Goal: Task Accomplishment & Management: Manage account settings

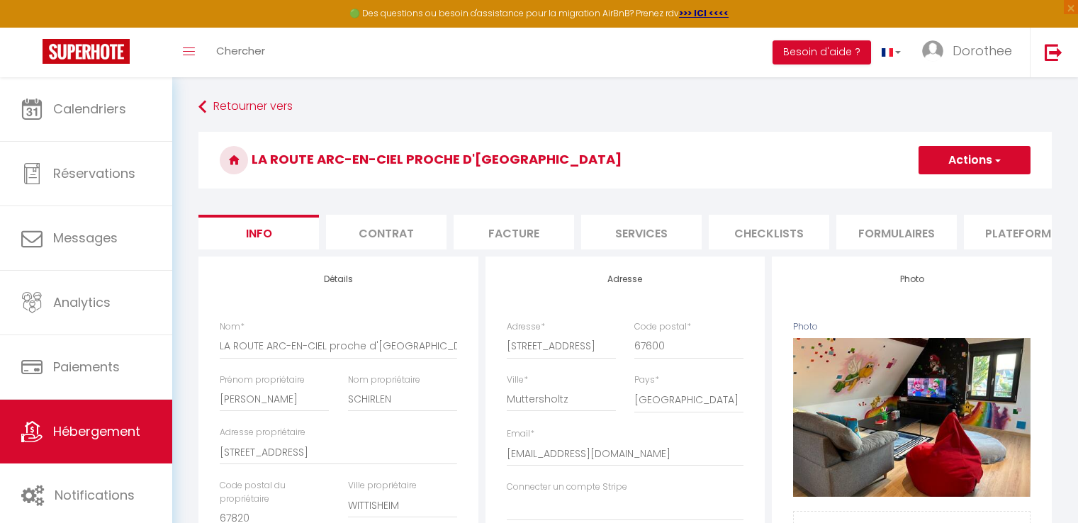
select select "4"
select select "2"
select select "1"
select select "16:00"
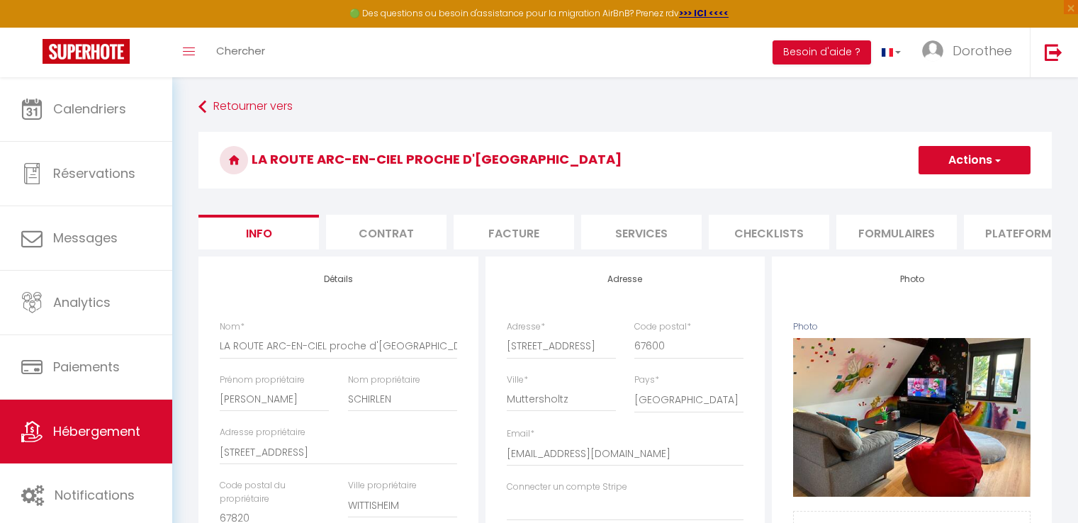
select select "20:00"
select select "10:00"
select select "30"
select select "120"
select select
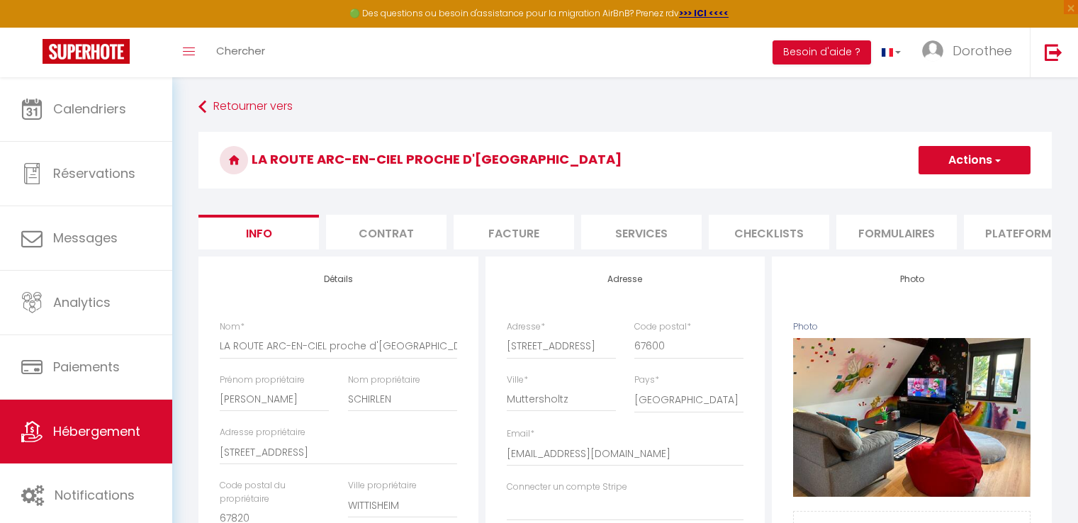
select select "28"
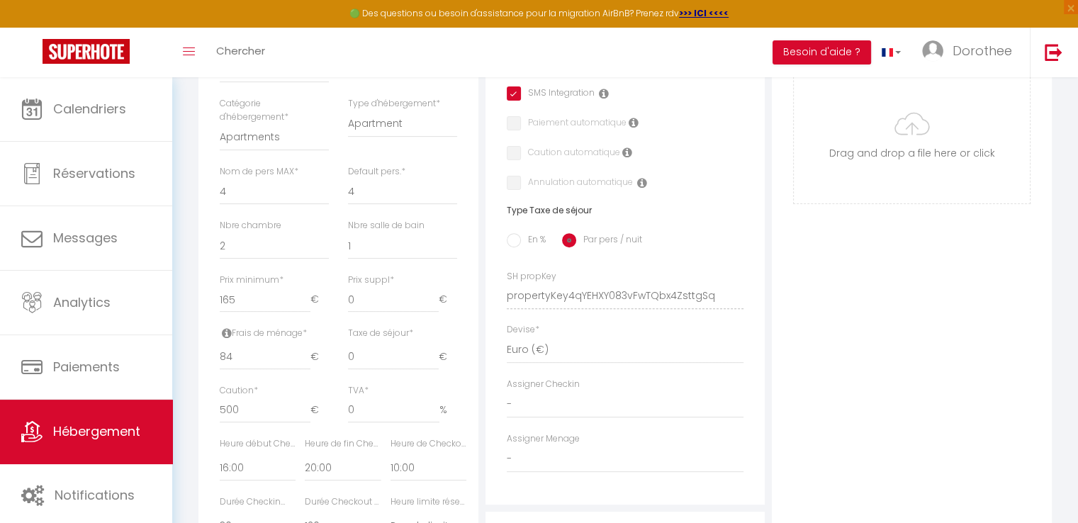
scroll to position [419, 0]
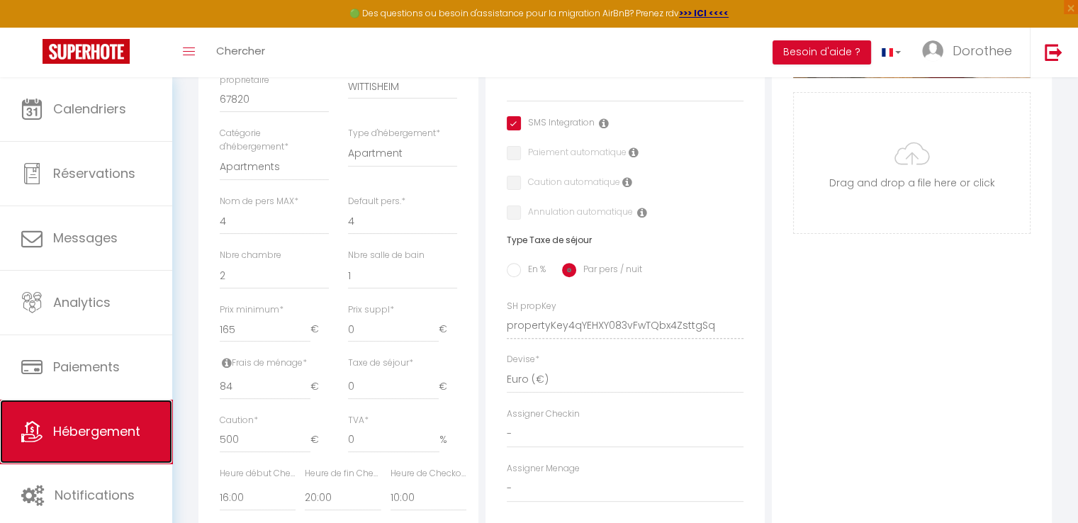
click at [93, 434] on span "Hébergement" at bounding box center [96, 431] width 87 height 18
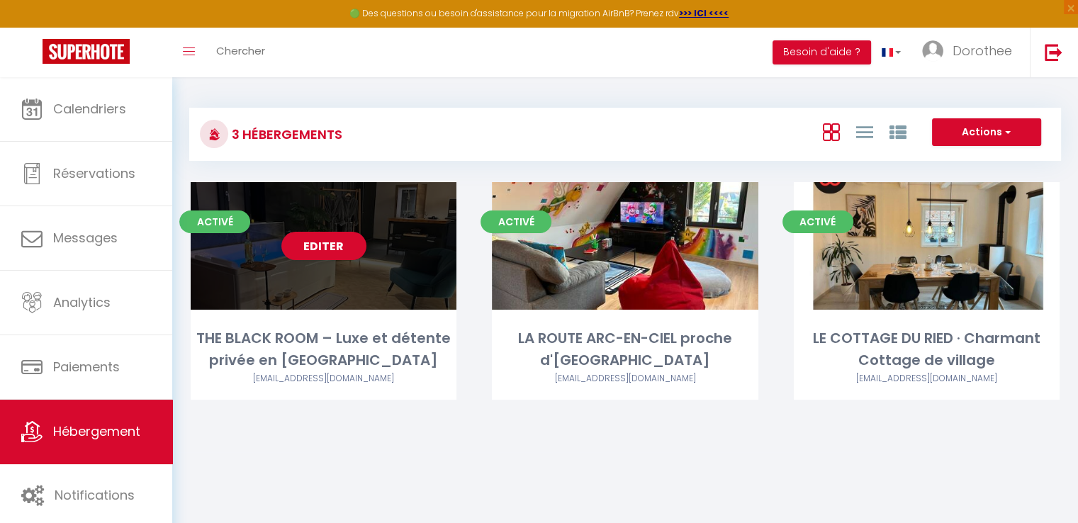
click at [278, 221] on div "Editer" at bounding box center [324, 246] width 266 height 128
select select "3"
select select "2"
select select "1"
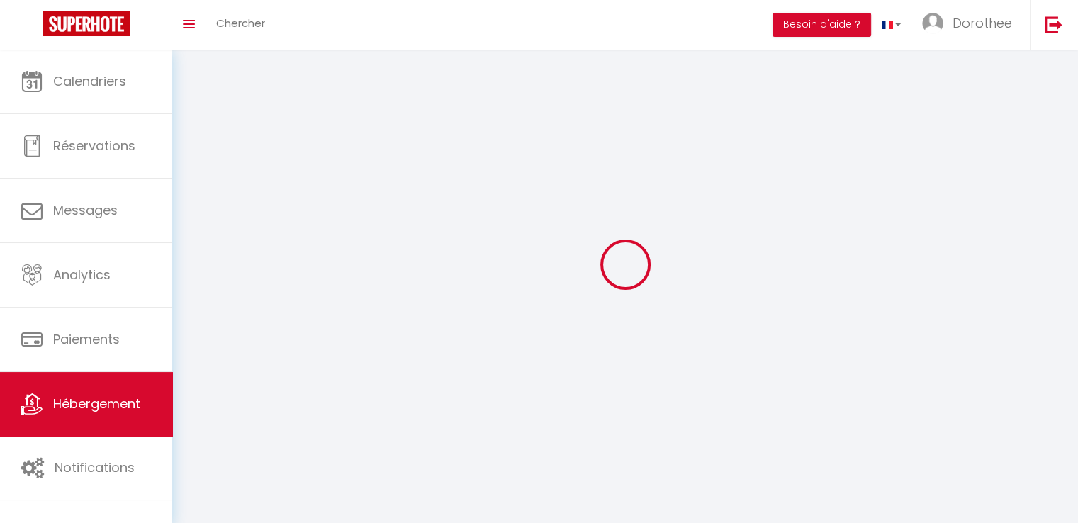
select select
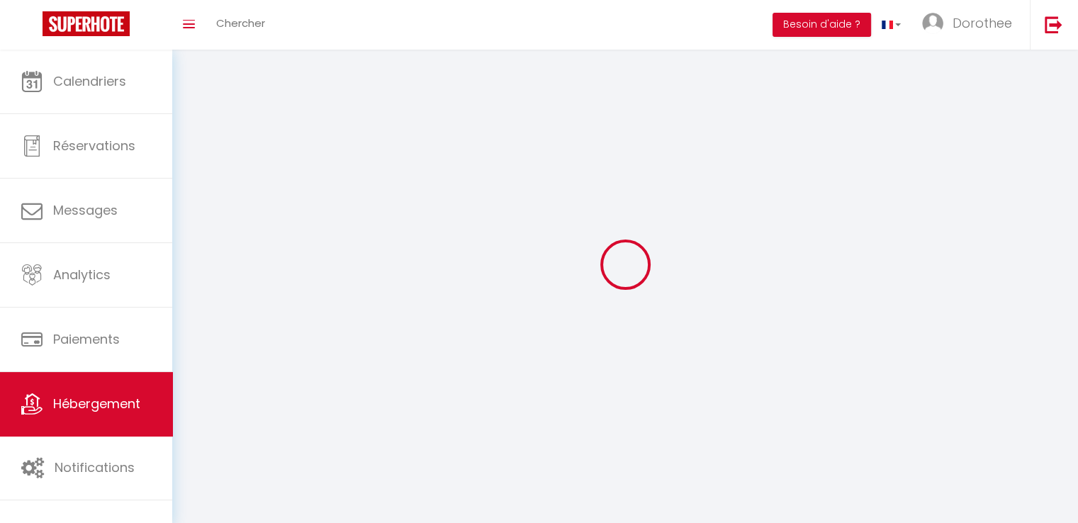
checkbox input "false"
select select
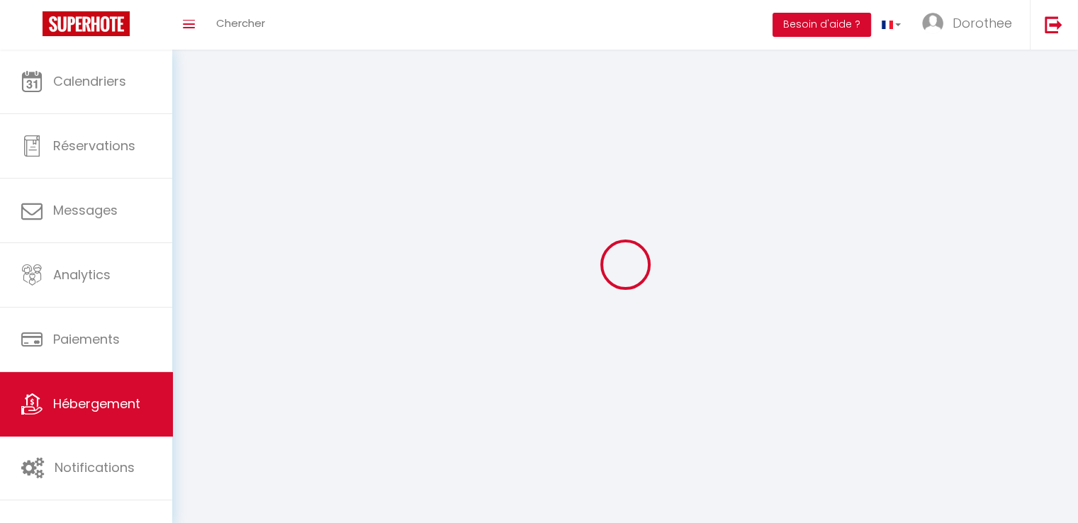
select select
select select "1"
select select
select select "28"
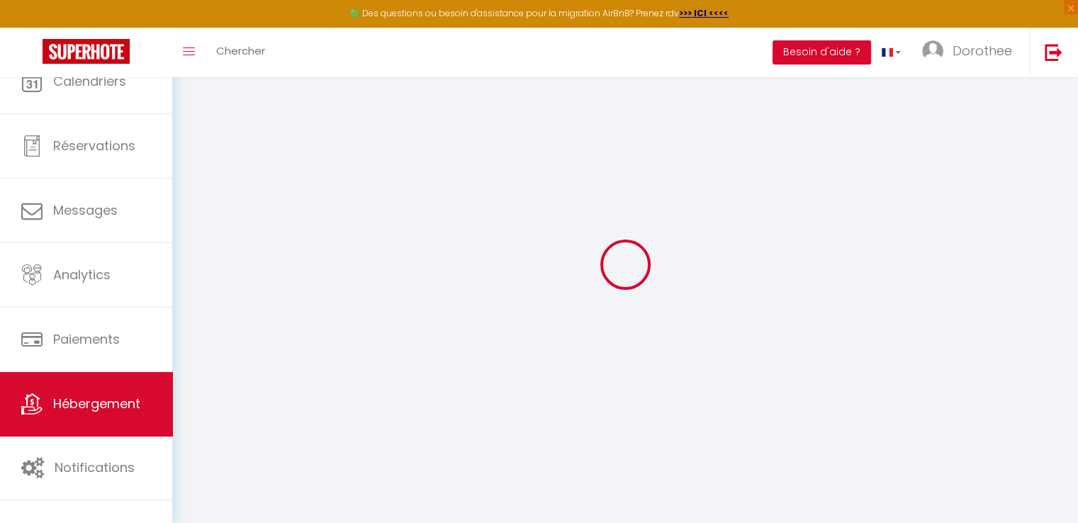
select select
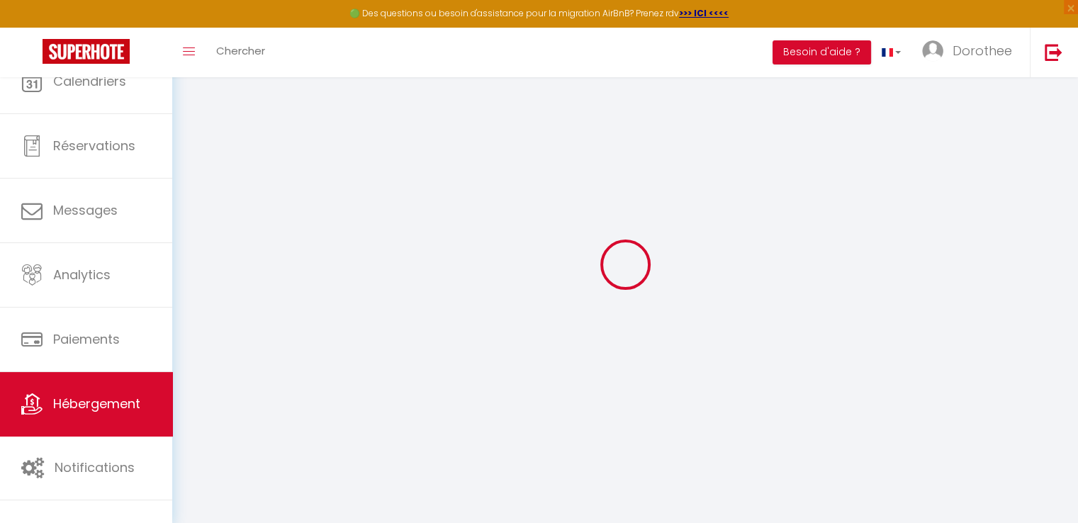
select select
checkbox input "false"
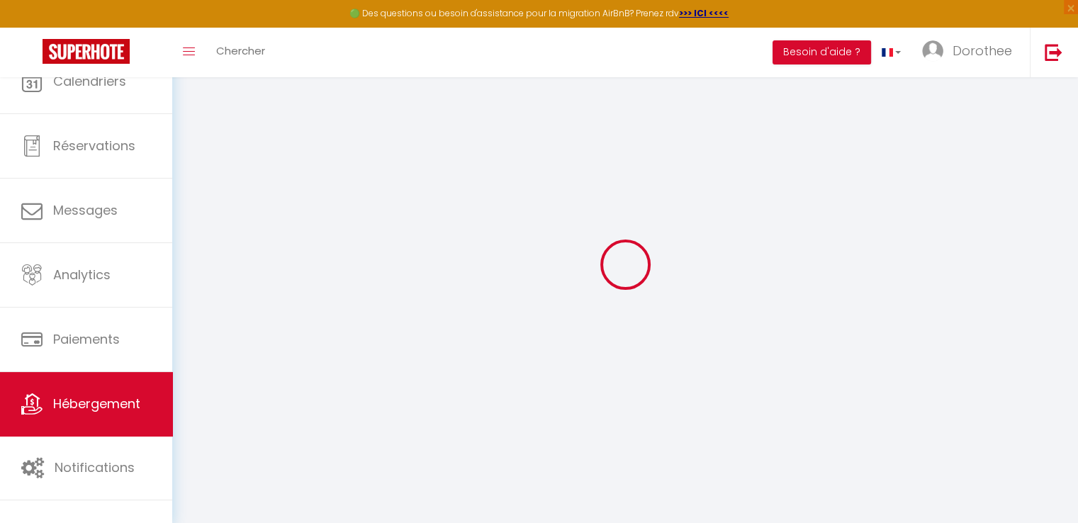
select select
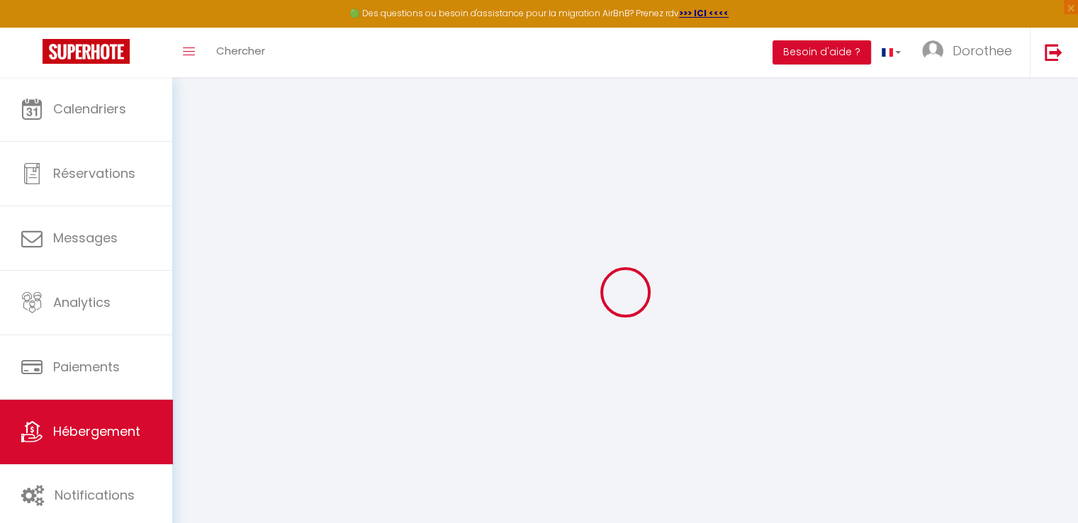
select select
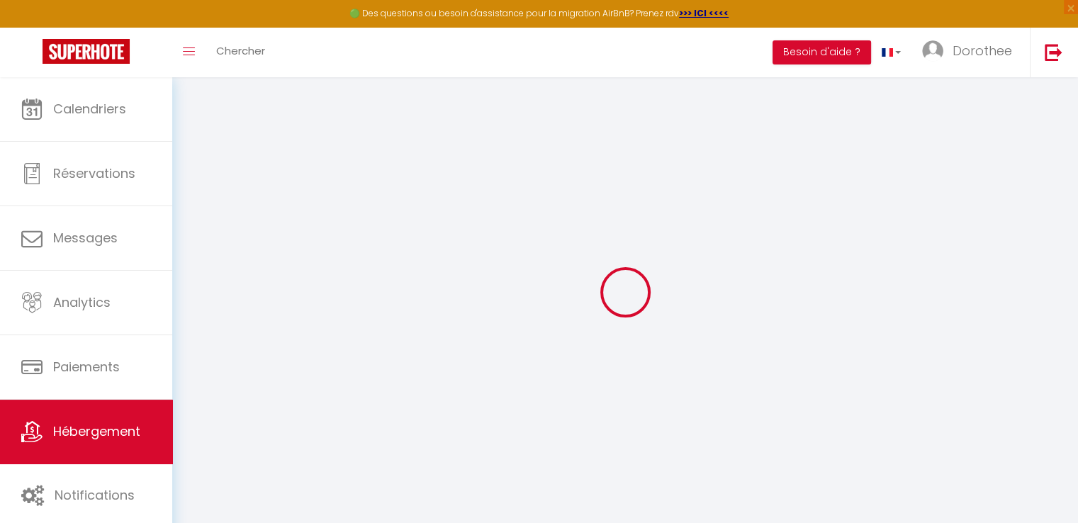
select select
checkbox input "false"
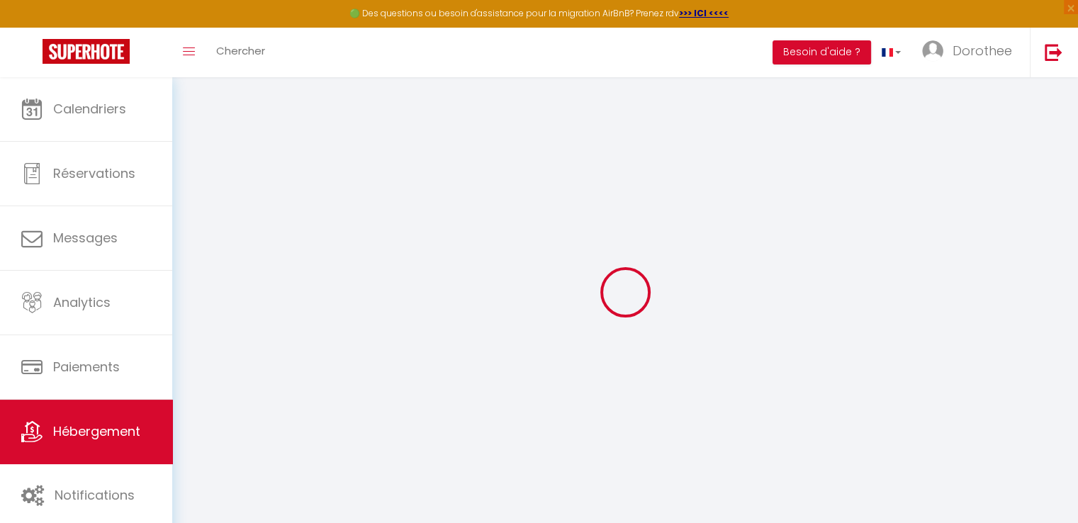
select select
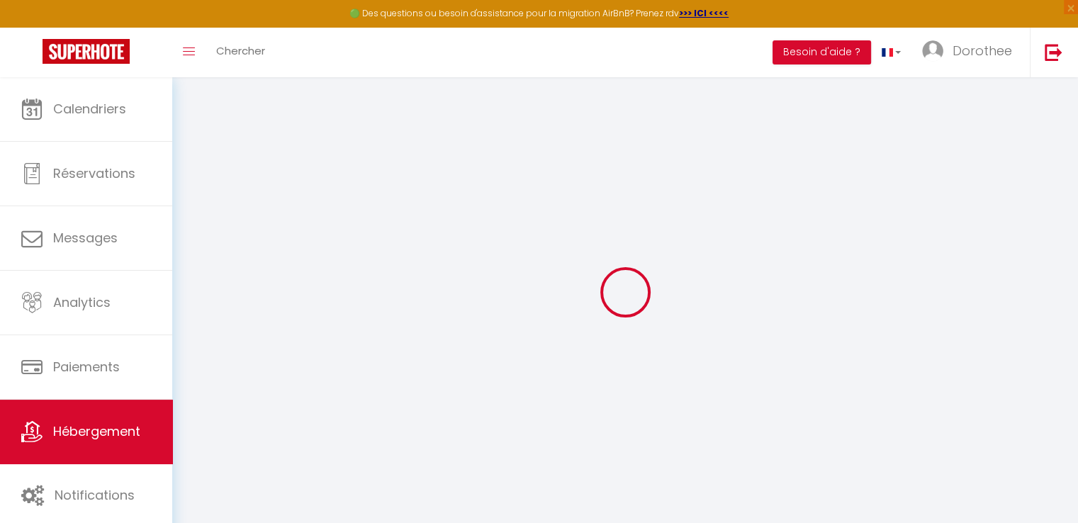
select select
checkbox input "false"
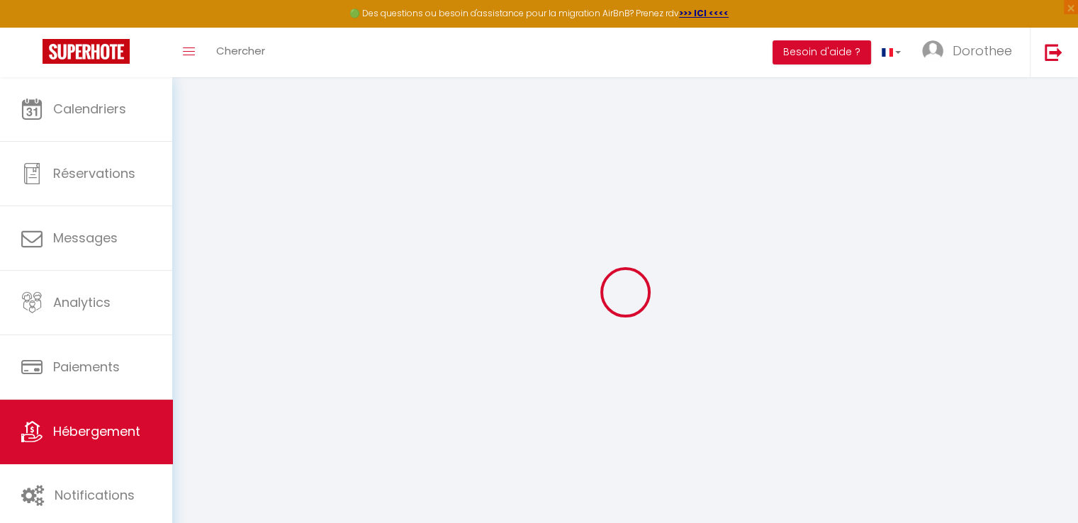
checkbox input "false"
select select
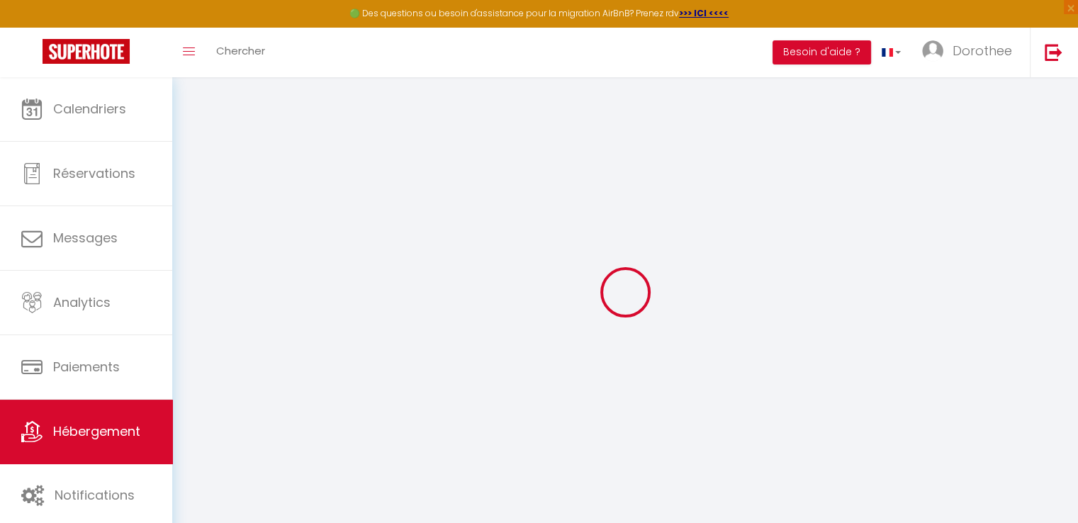
select select
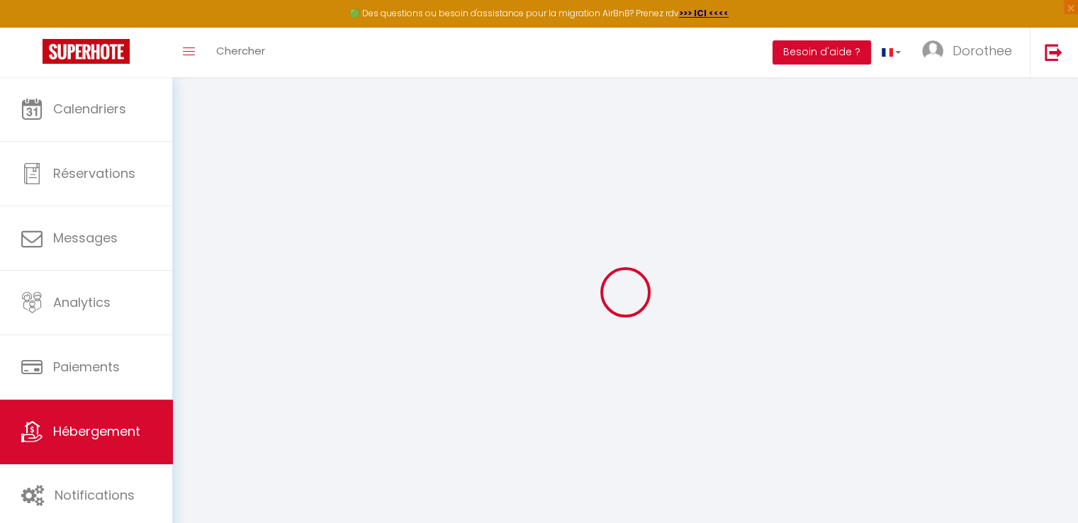
checkbox input "false"
select select
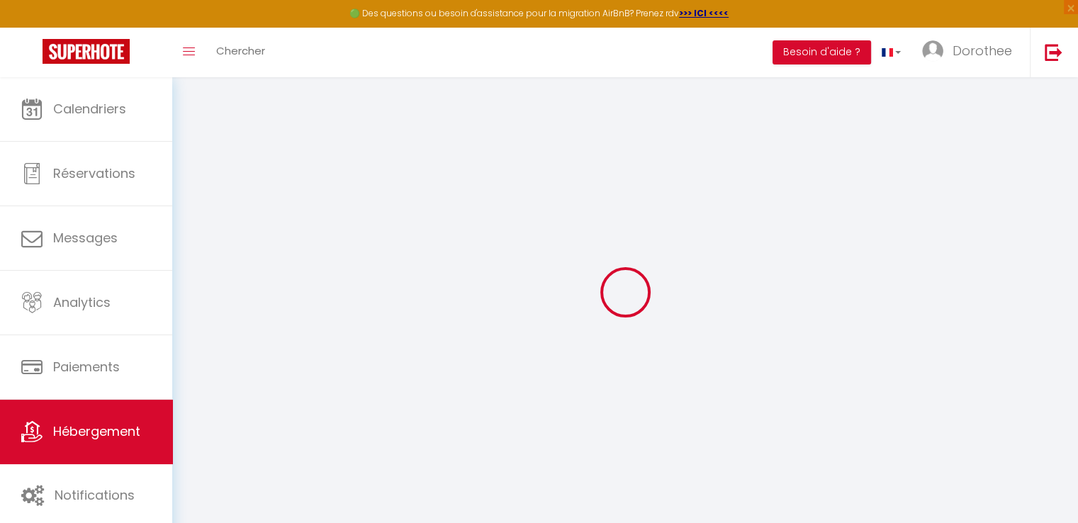
select select
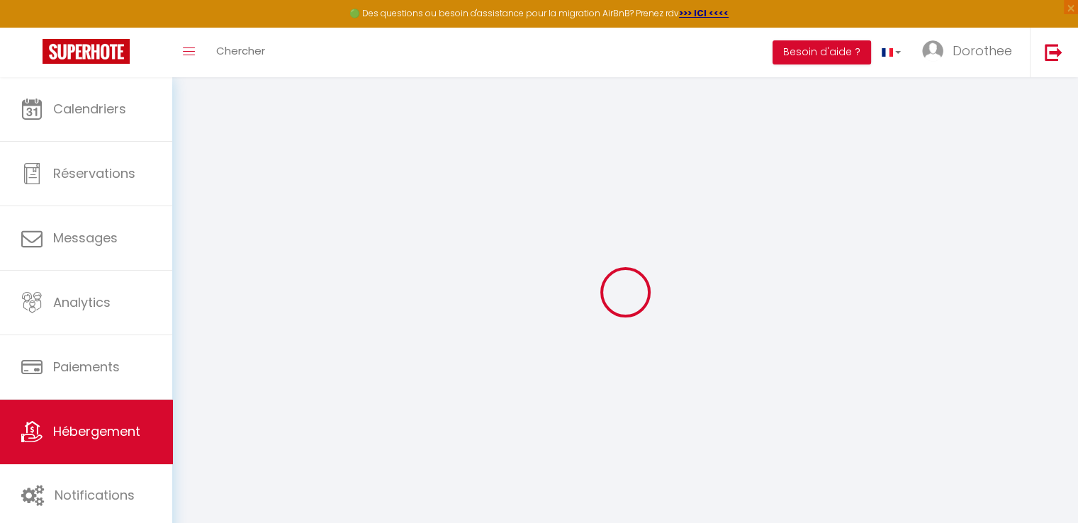
select select
checkbox input "false"
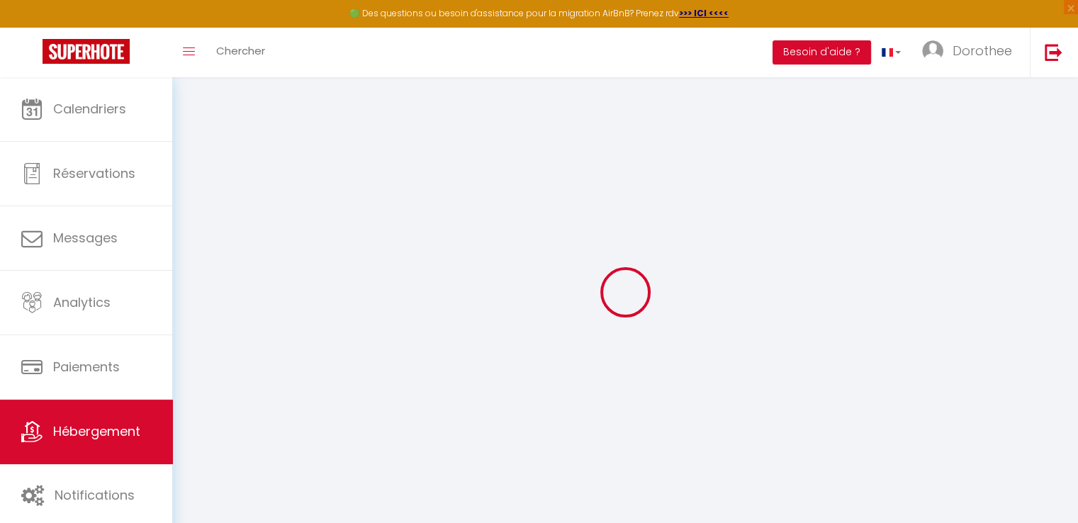
checkbox input "false"
select select
type input "THE BLACK ROOM – Luxe et détente privée en [GEOGRAPHIC_DATA]"
type input "[PERSON_NAME]"
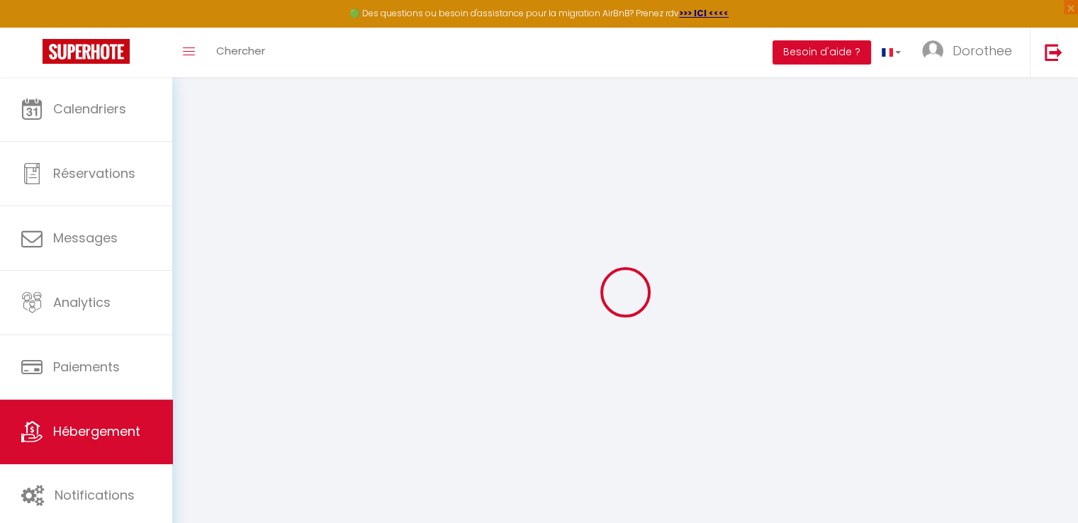
type input "SCHIRLEN"
type input "[STREET_ADDRESS]"
type input "67820"
type input "WITTISHEIM"
select select "2"
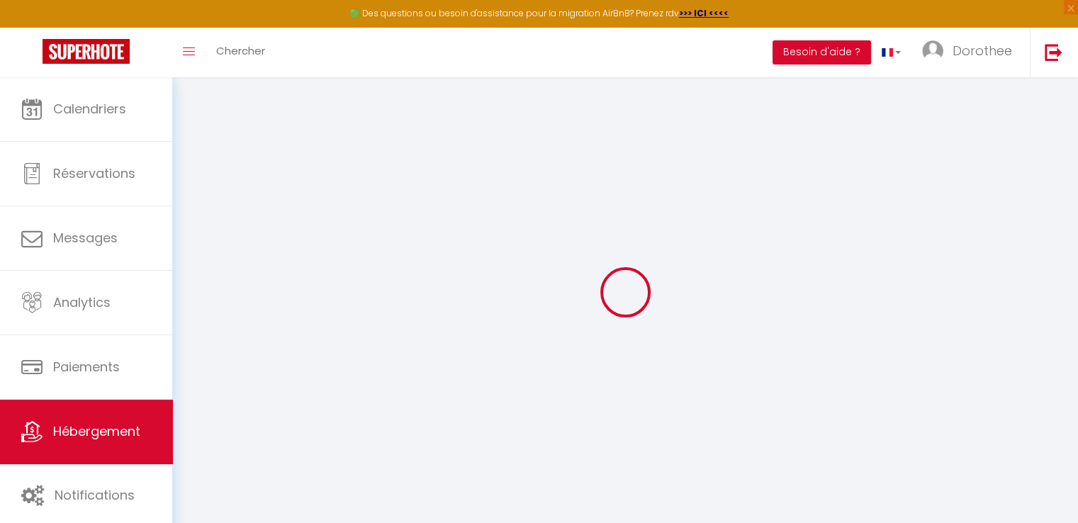
type input "250"
type input "84"
type input "300"
type input "20"
select select
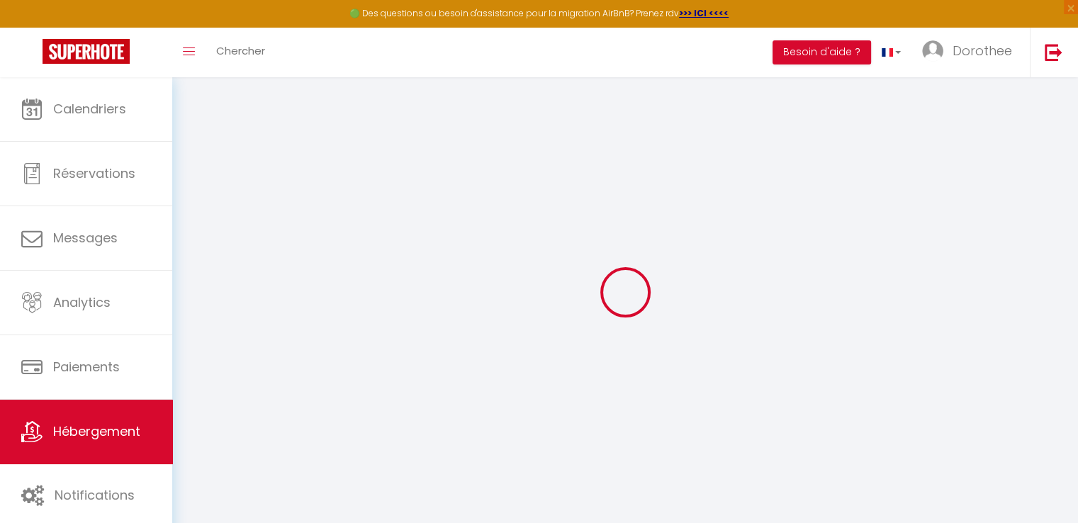
select select
type input "[STREET_ADDRESS]"
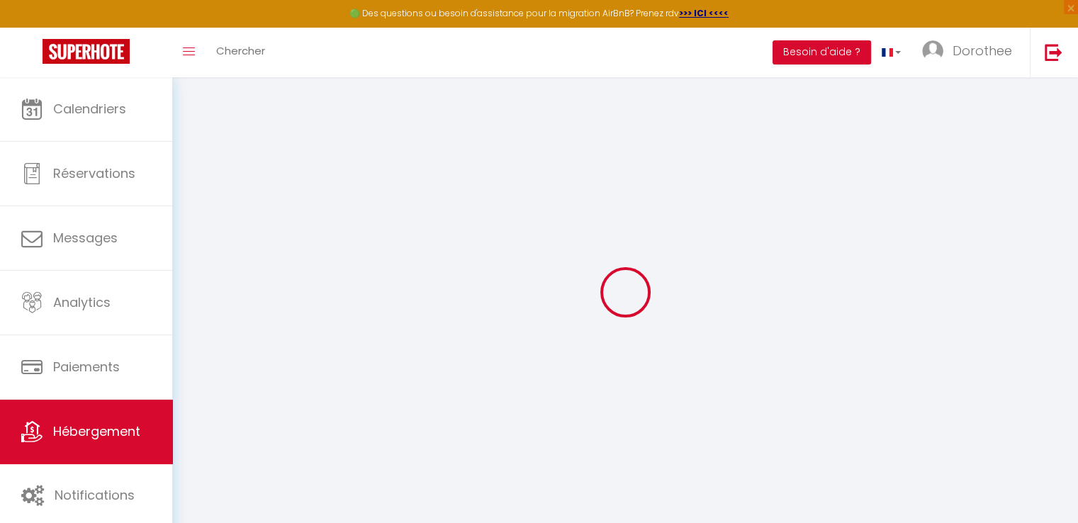
type input "67600"
type input "Muttersholtz"
type input "[EMAIL_ADDRESS][DOMAIN_NAME]"
select select "16066"
checkbox input "true"
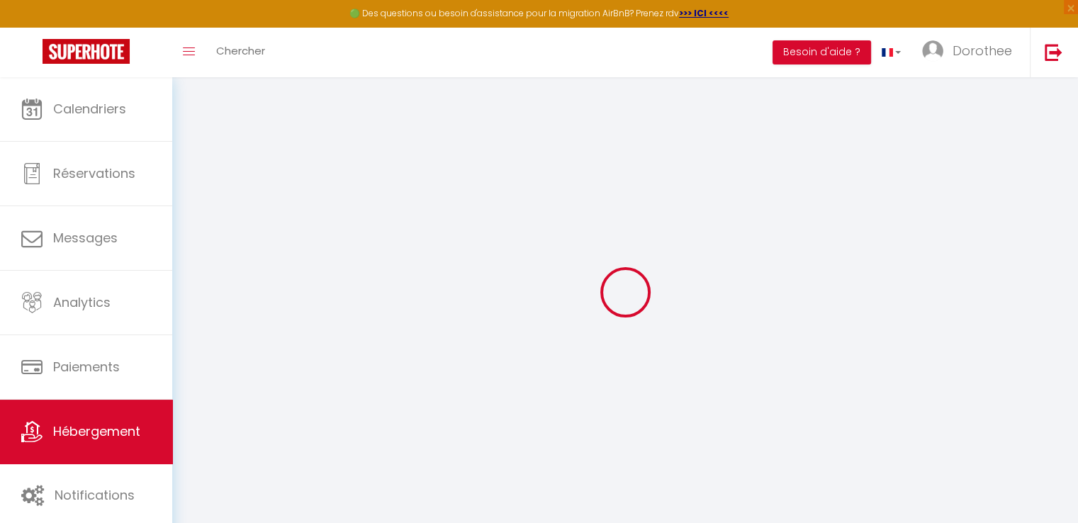
checkbox input "true"
type input "0"
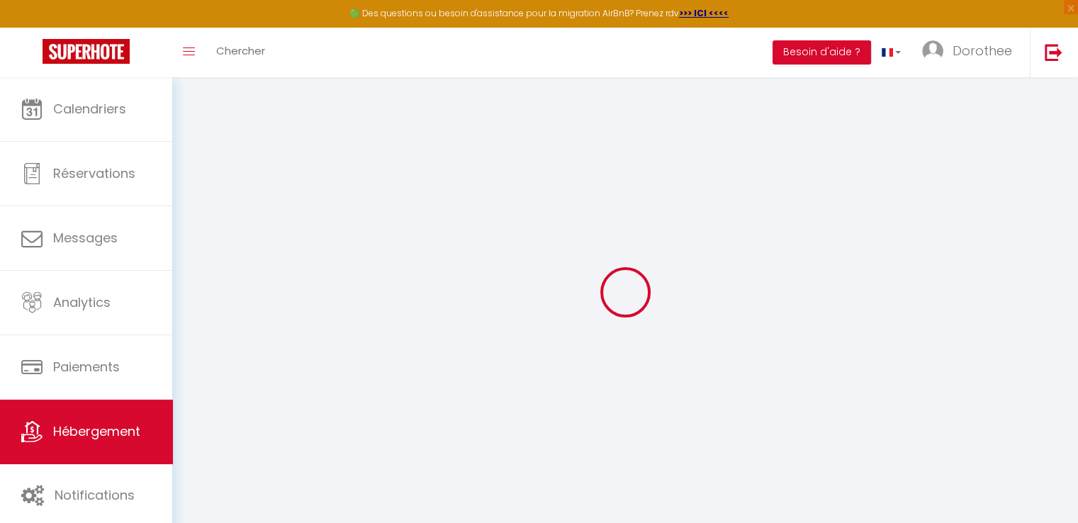
type input "0"
select select
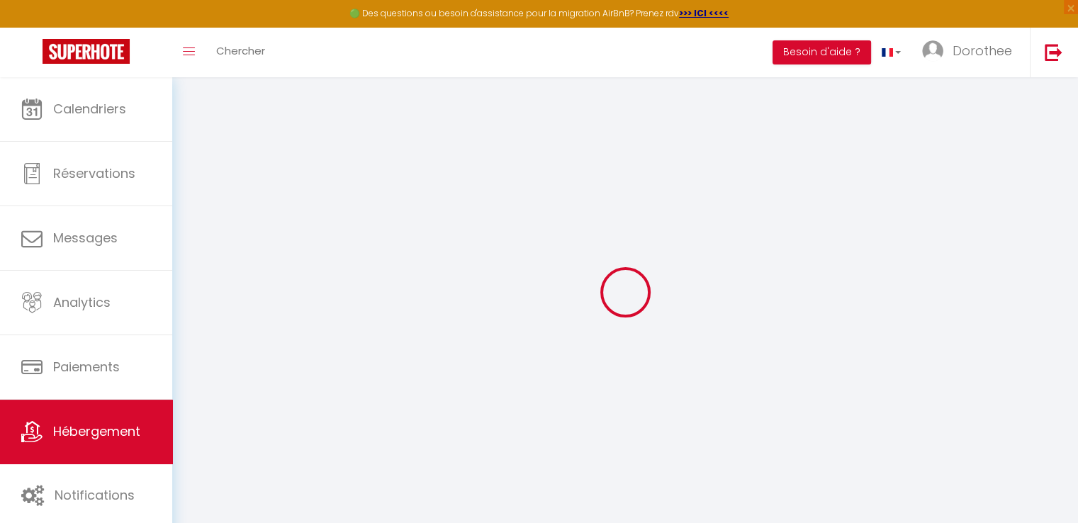
select select
checkbox input "true"
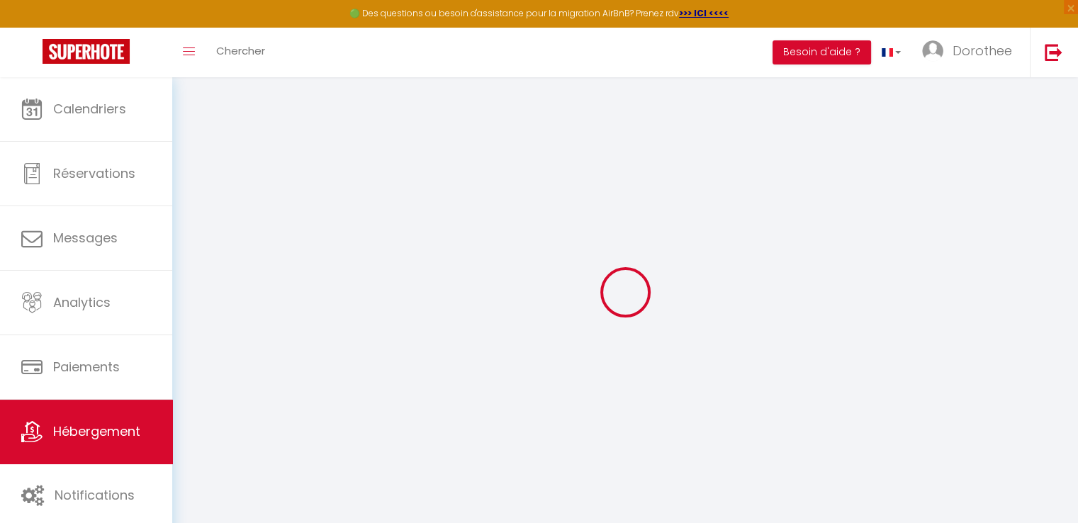
checkbox input "true"
select select "+ 23 %"
select select "+ 35 %"
select select "4063-1510342876857843487"
checkbox input "true"
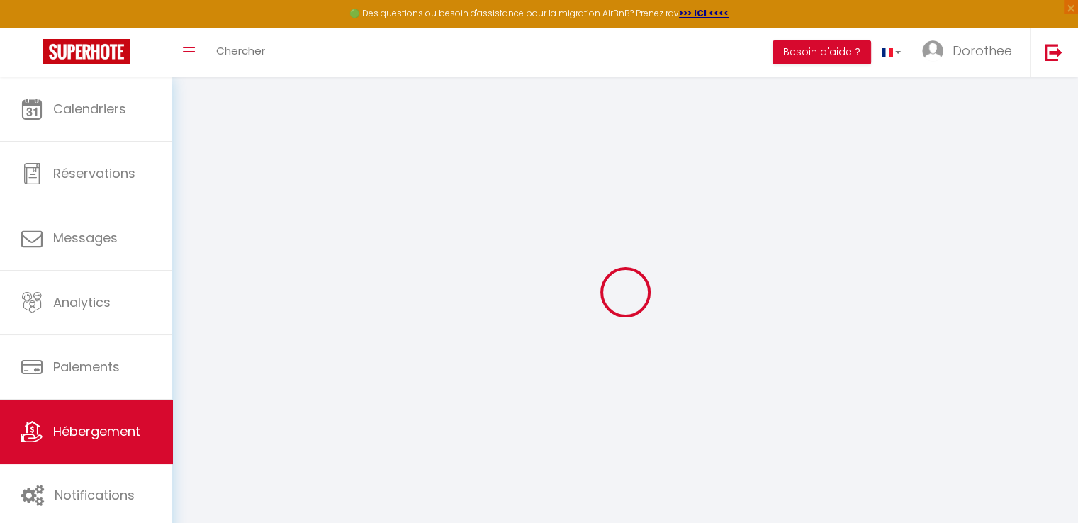
checkbox input "true"
select select "EUR"
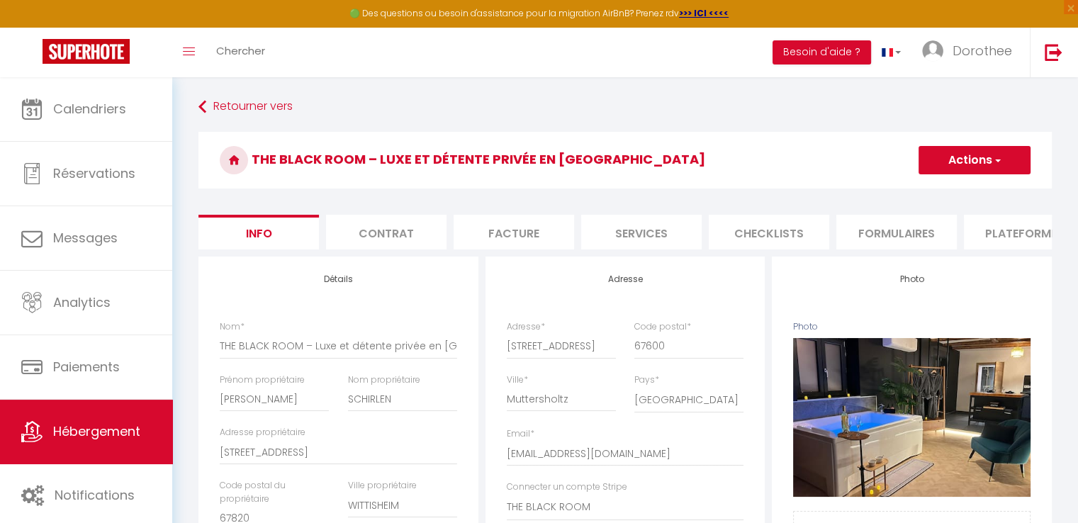
click at [1002, 227] on li "Plateformes" at bounding box center [1024, 232] width 120 height 35
select select
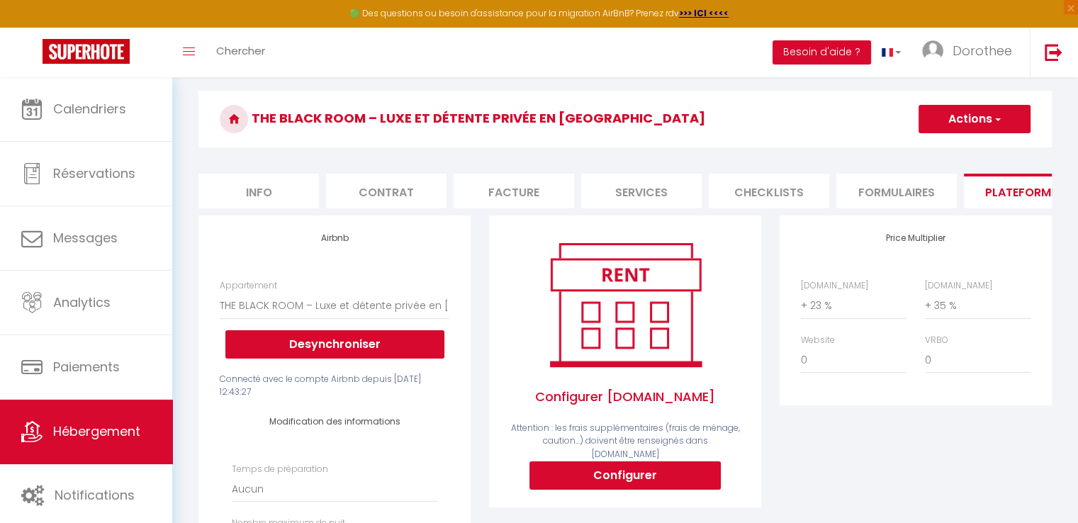
scroll to position [33, 0]
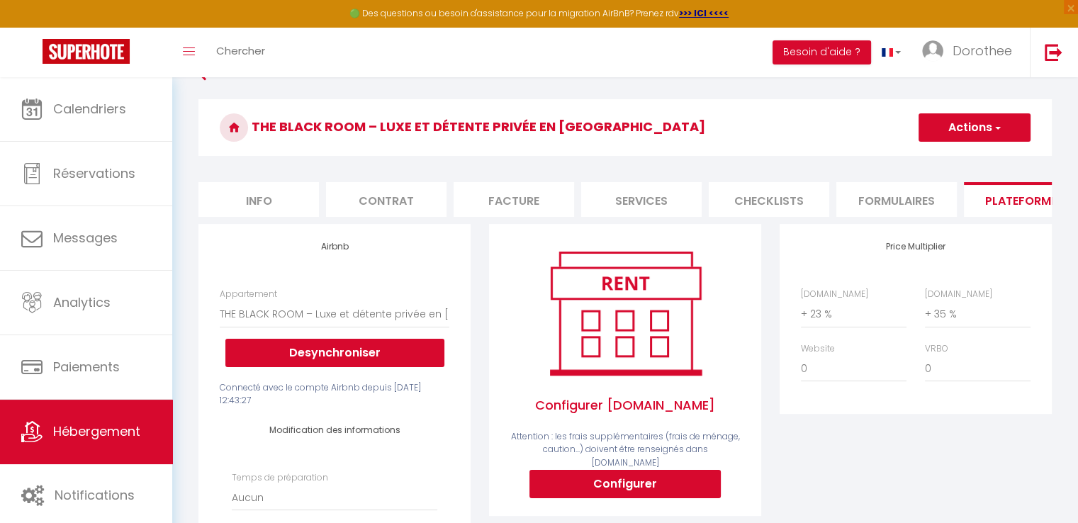
click at [248, 201] on li "Info" at bounding box center [258, 199] width 120 height 35
checkbox input "true"
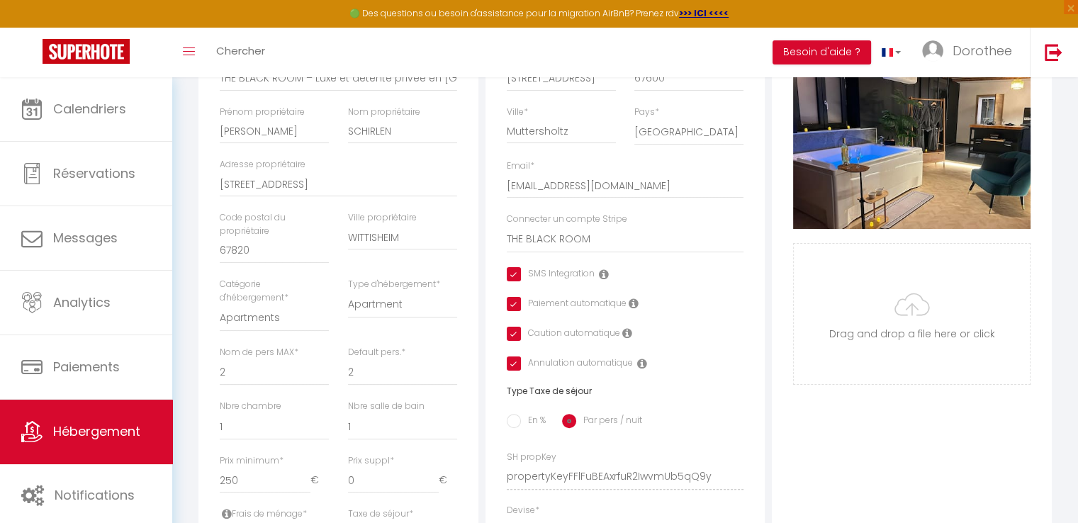
scroll to position [329, 0]
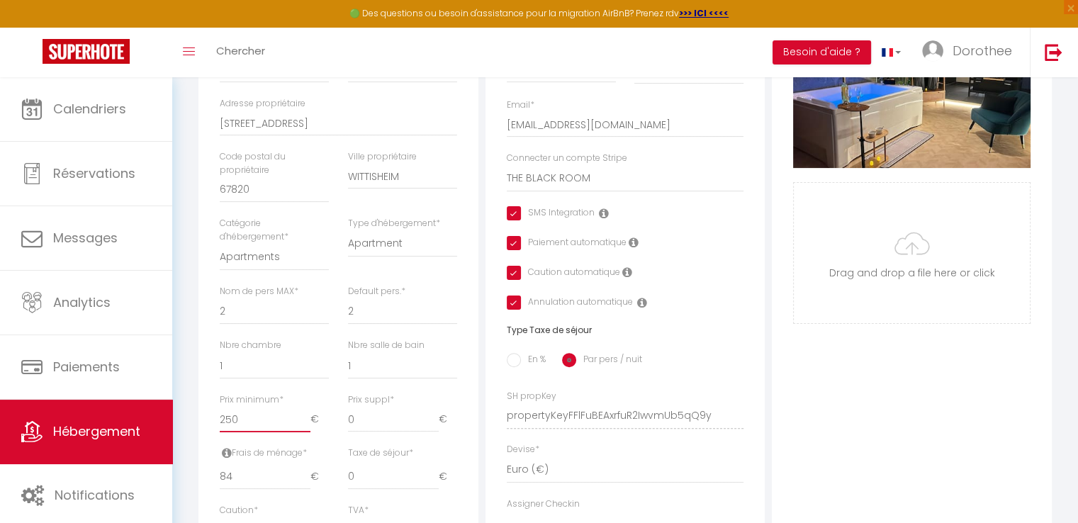
click at [242, 432] on input "250" at bounding box center [265, 420] width 91 height 26
type input "25"
checkbox input "true"
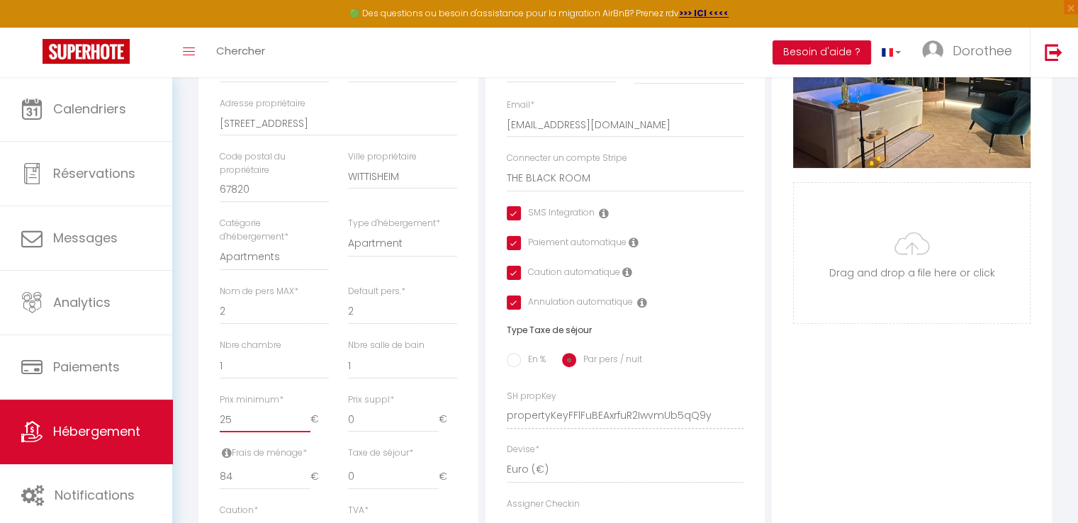
checkbox input "true"
type input "2"
checkbox input "true"
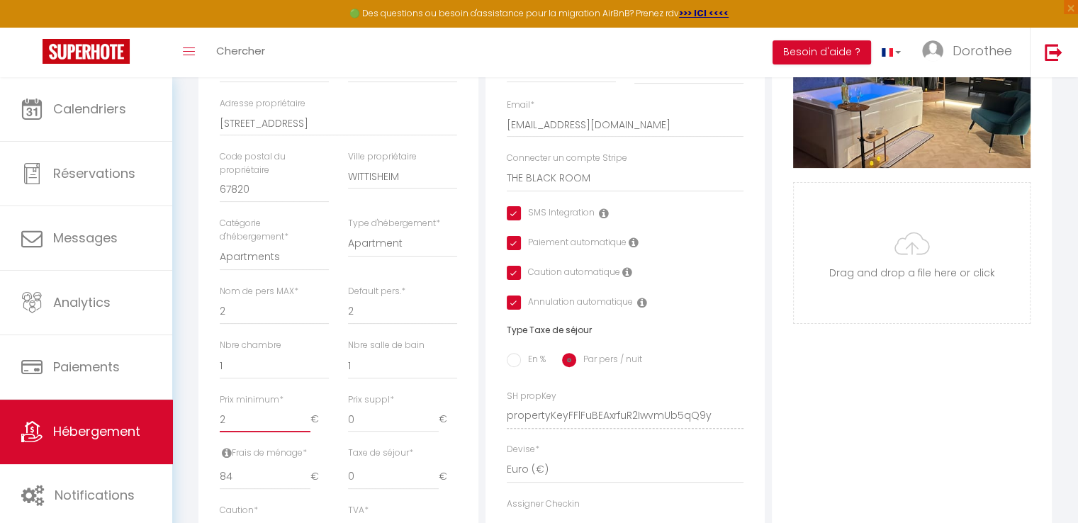
checkbox input "true"
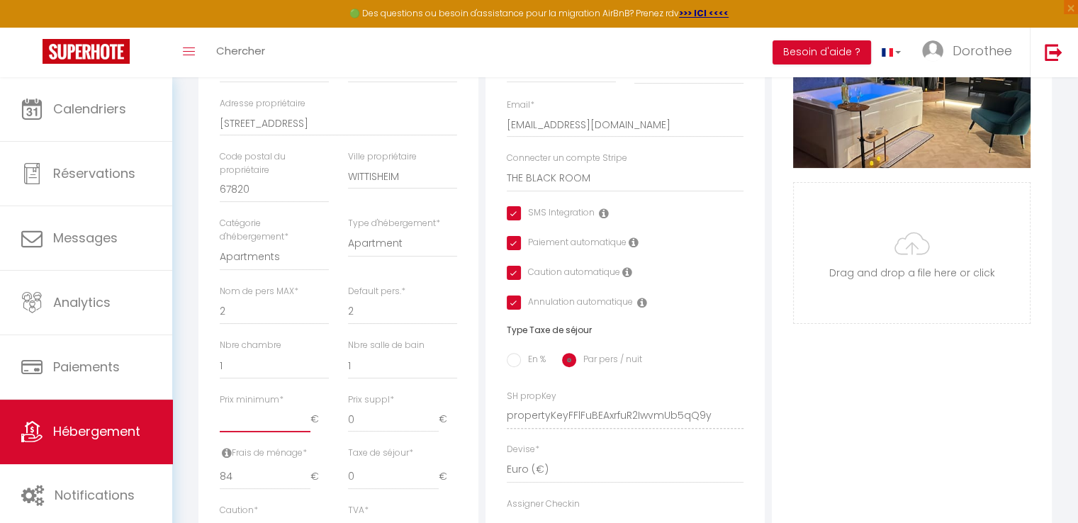
type input "9"
checkbox input "true"
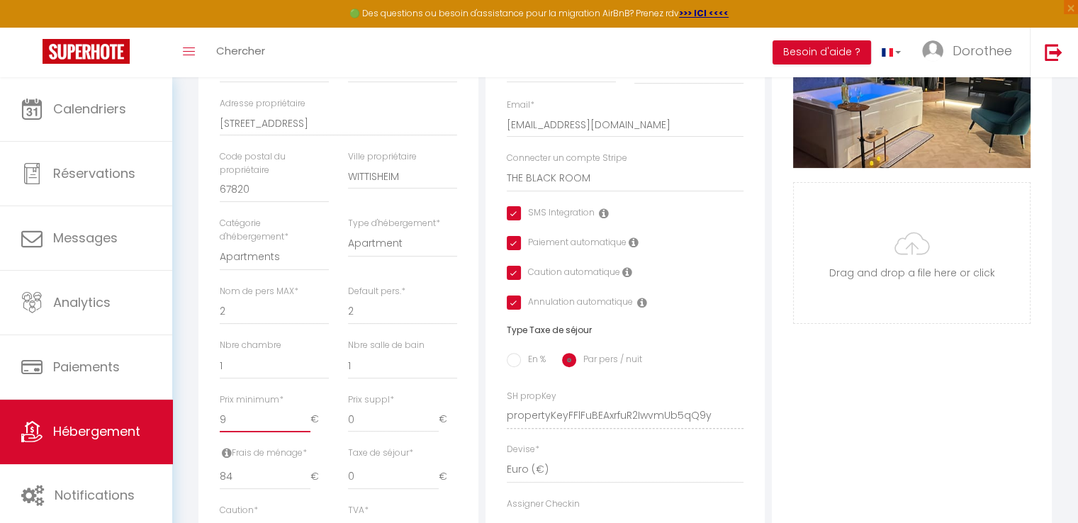
type input "98"
checkbox input "true"
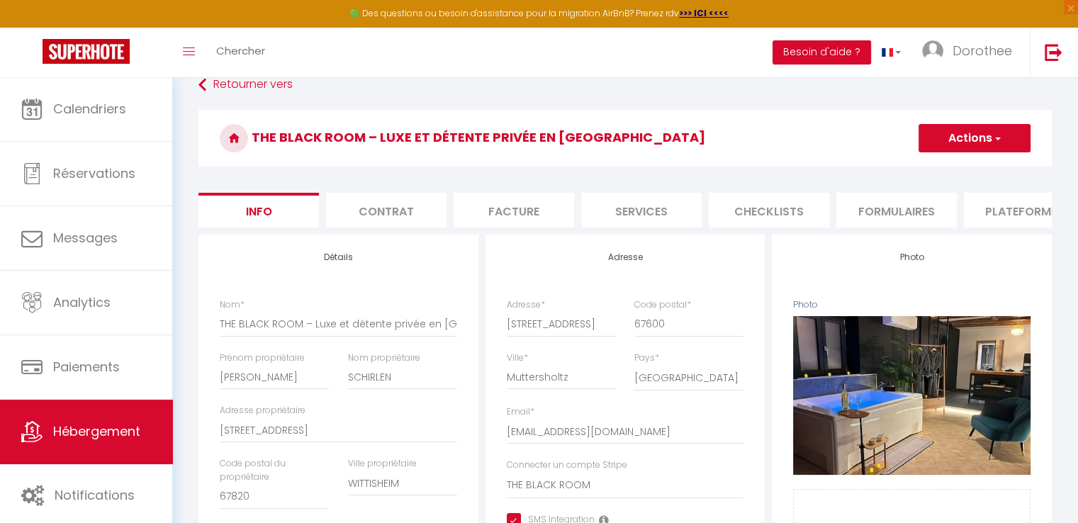
scroll to position [0, 0]
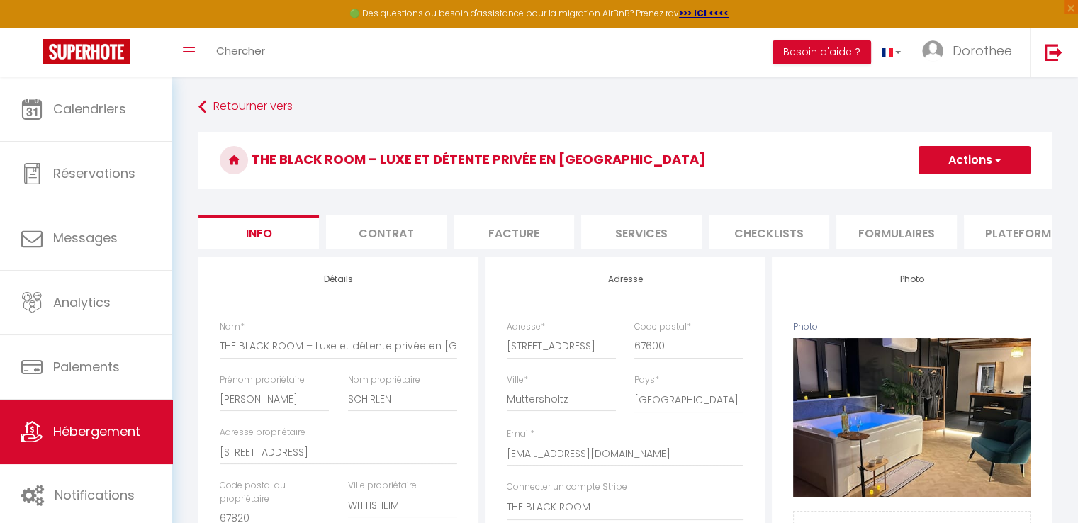
type input "98"
click at [992, 154] on span "button" at bounding box center [996, 160] width 9 height 14
click at [927, 189] on input "Enregistrer" at bounding box center [918, 191] width 52 height 14
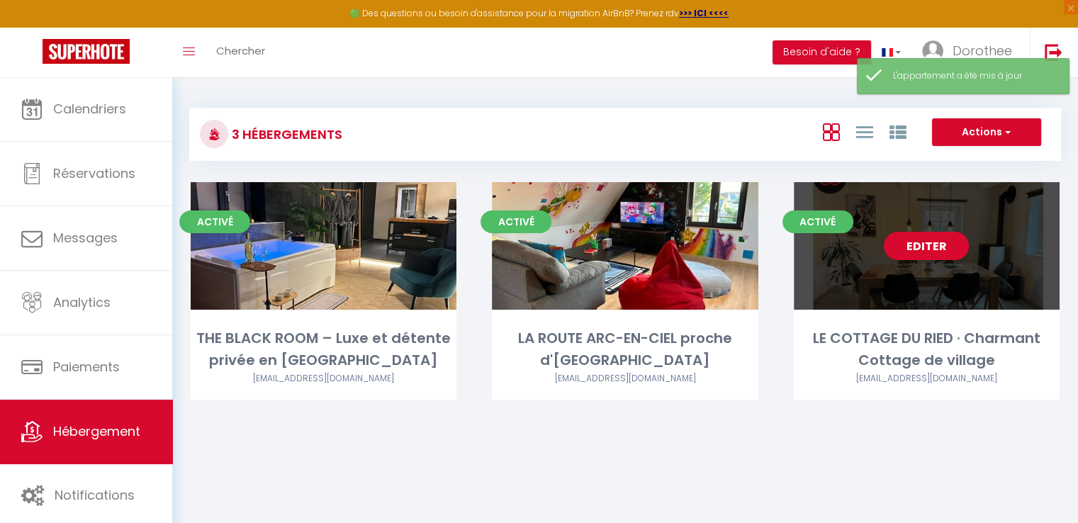
click at [951, 208] on div "Editer" at bounding box center [927, 246] width 266 height 128
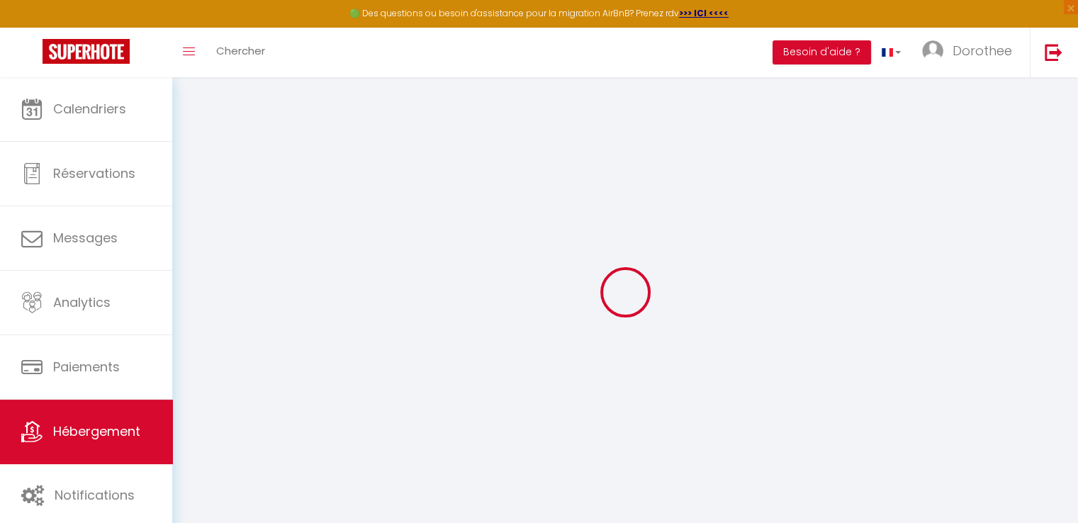
type input "LE COTTAGE DU RIED · Charmant Cottage de village"
type input "[PERSON_NAME]"
type input "SCHIRLEN"
type input "[STREET_ADDRESS]"
type input "67820"
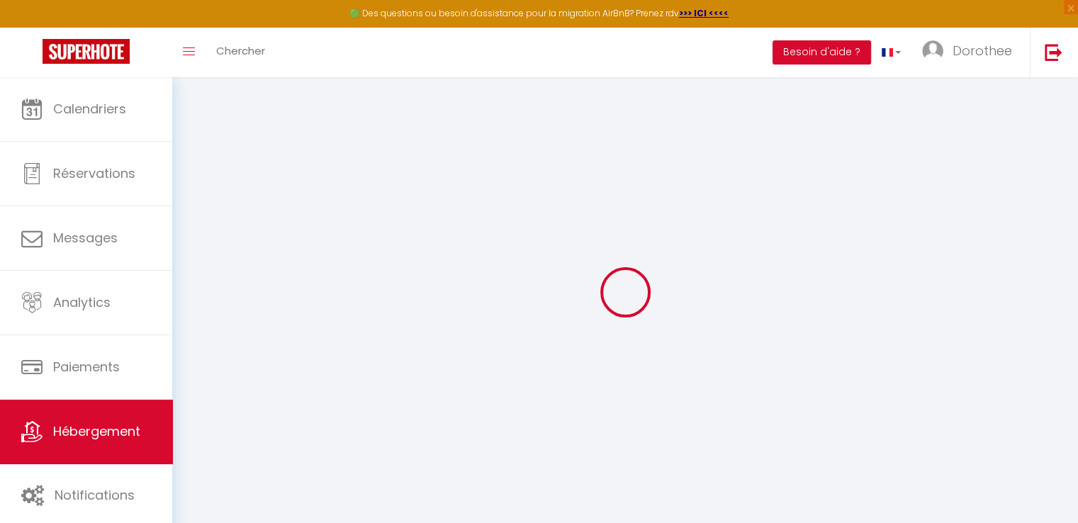
type input "WITTISHEIM"
select select "houses"
select select "2"
type input "80"
type input "35"
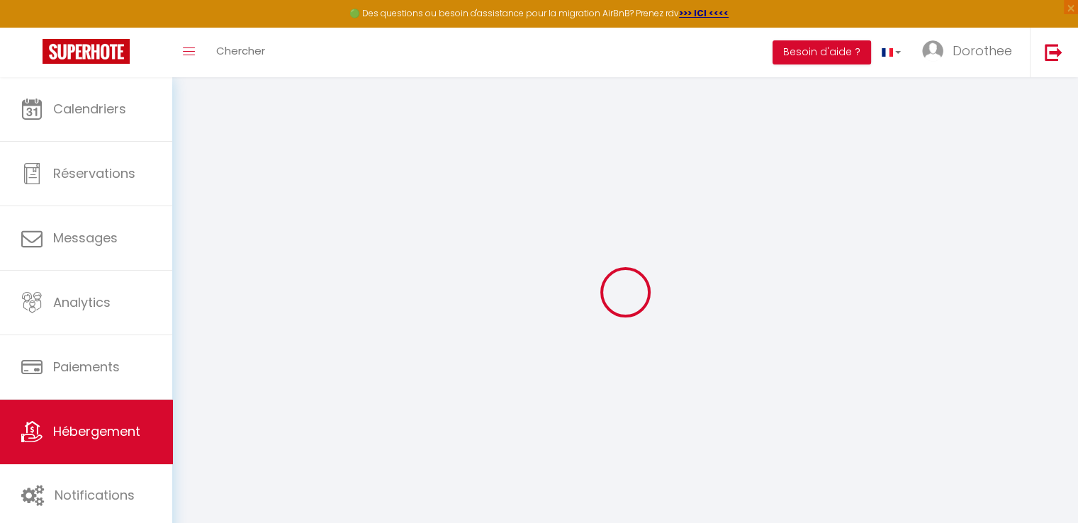
type input "84"
type input "300"
type input "20"
select select
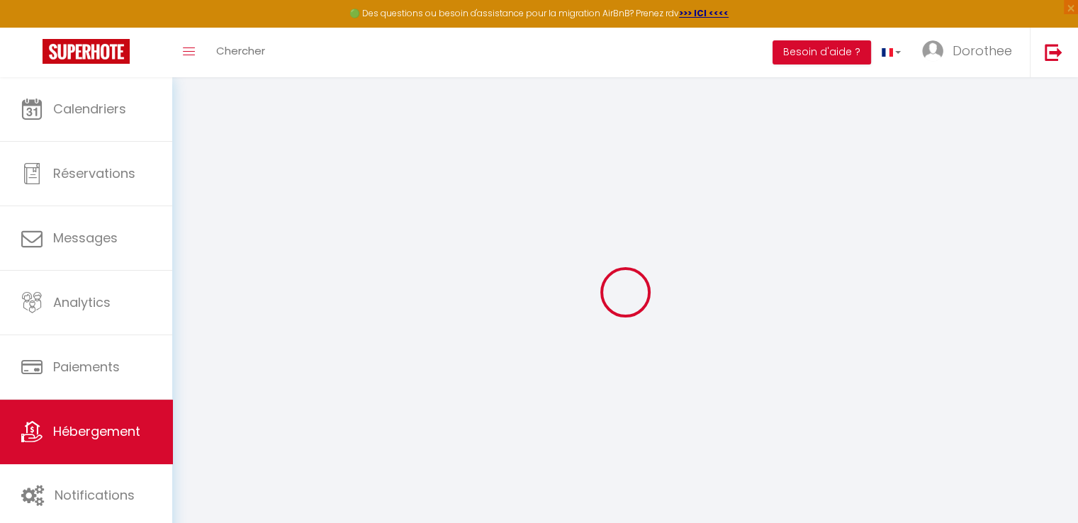
select select
type input "[STREET_ADDRESS]"
type input "67820"
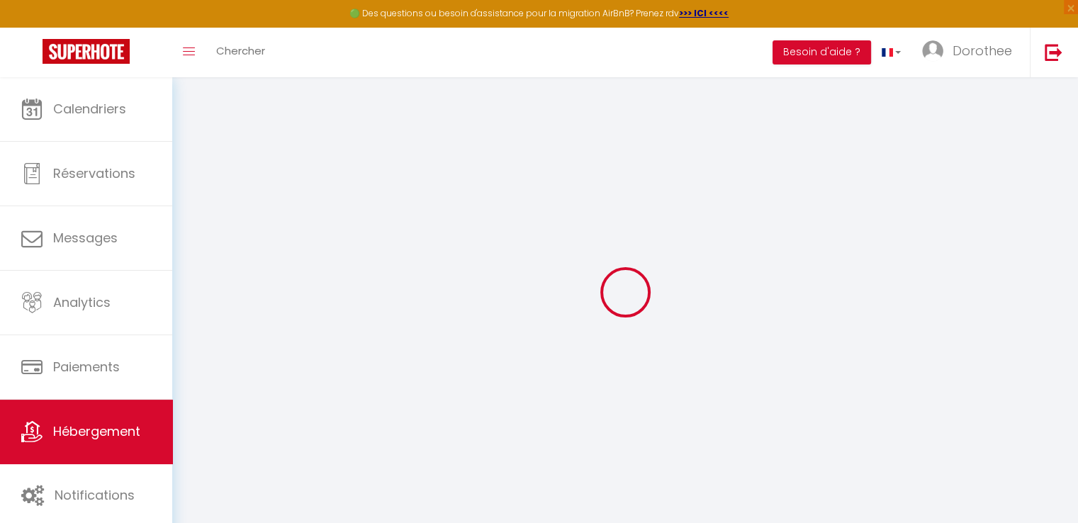
type input "Wittisheim"
type input "[EMAIL_ADDRESS][DOMAIN_NAME]"
select select "15733"
checkbox input "true"
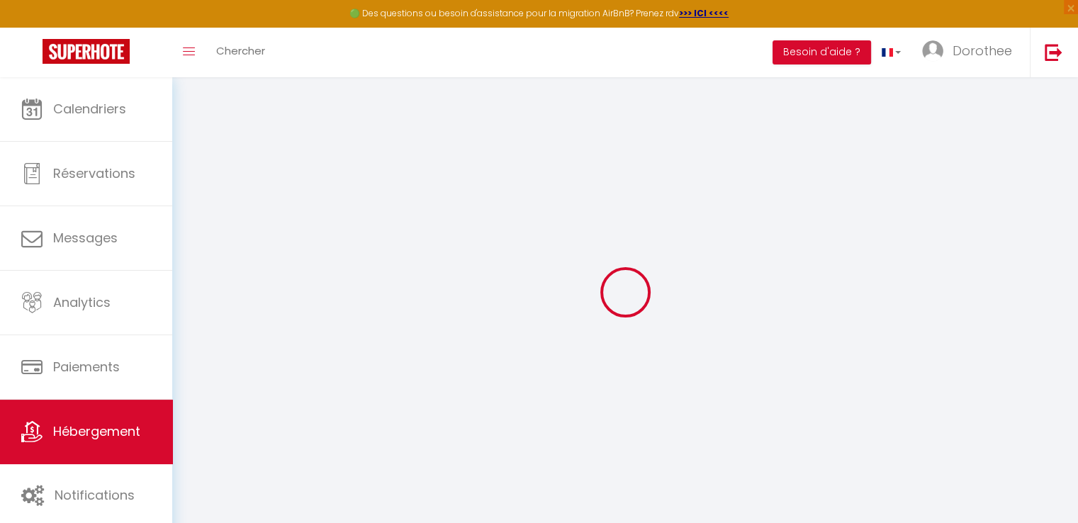
checkbox input "true"
checkbox input "false"
type input "0"
type input "65"
type input "0"
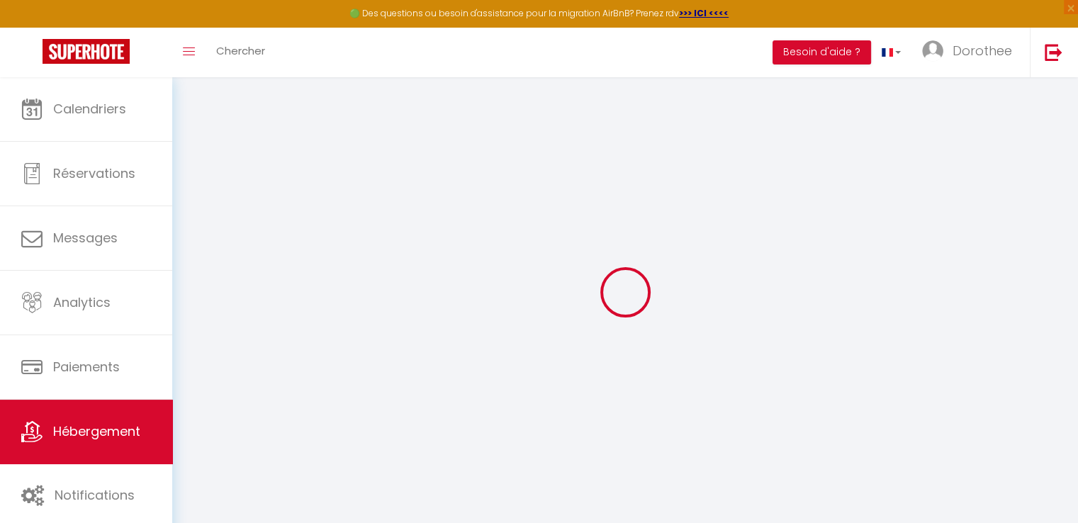
type input "0"
select select "cottage"
select select
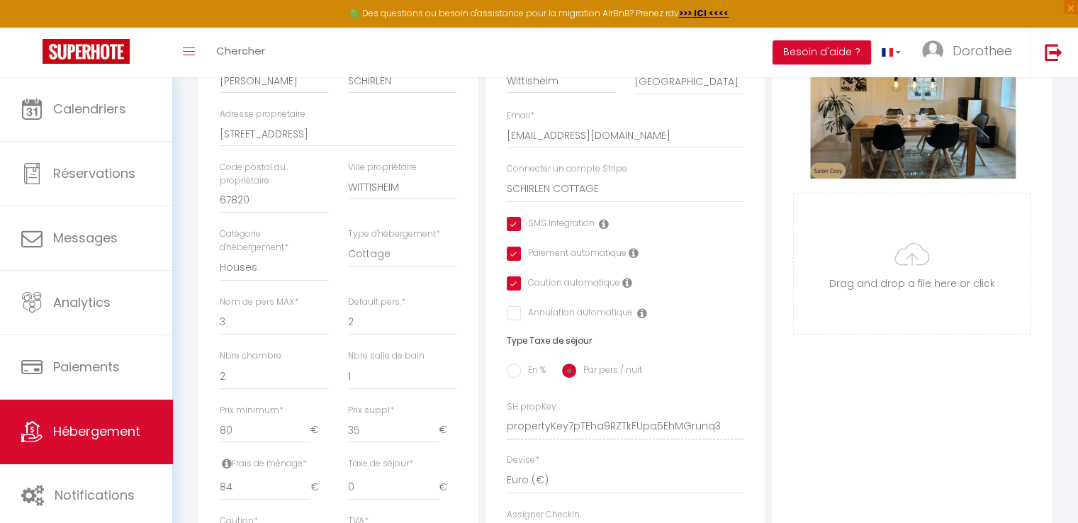
scroll to position [357, 0]
